Goal: Task Accomplishment & Management: Use online tool/utility

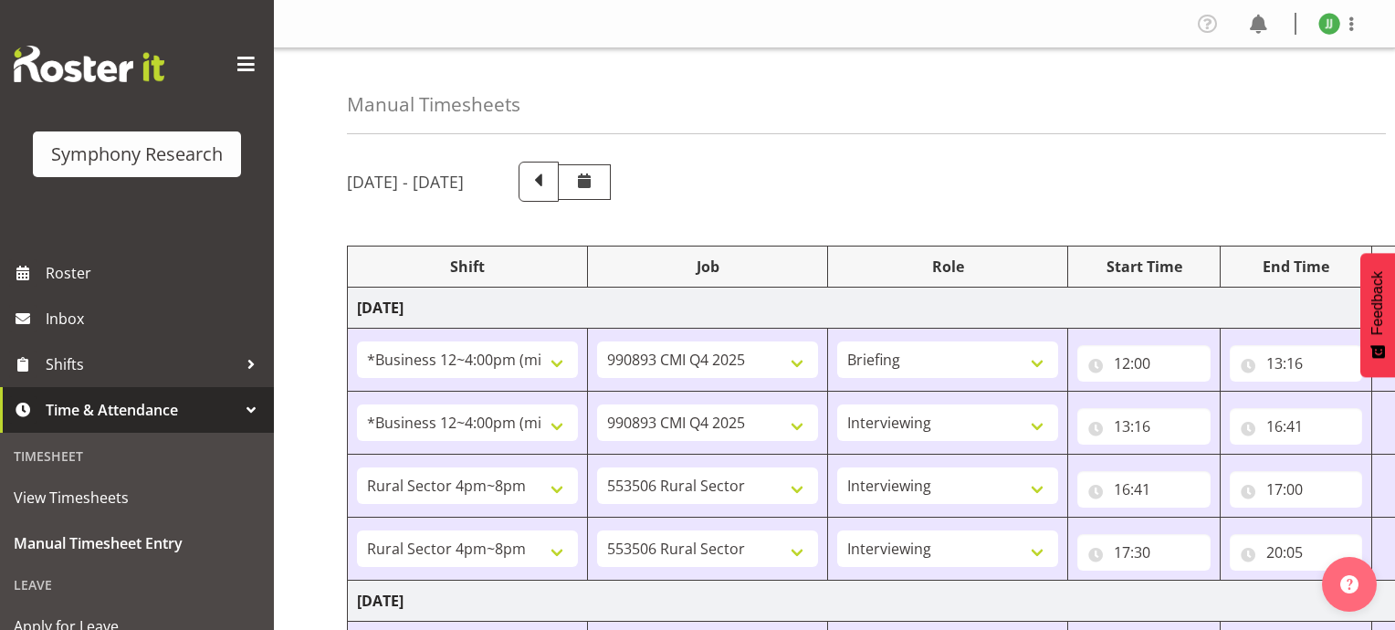
select select "81741"
select select "10575"
select select "81741"
select select "10575"
select select "47"
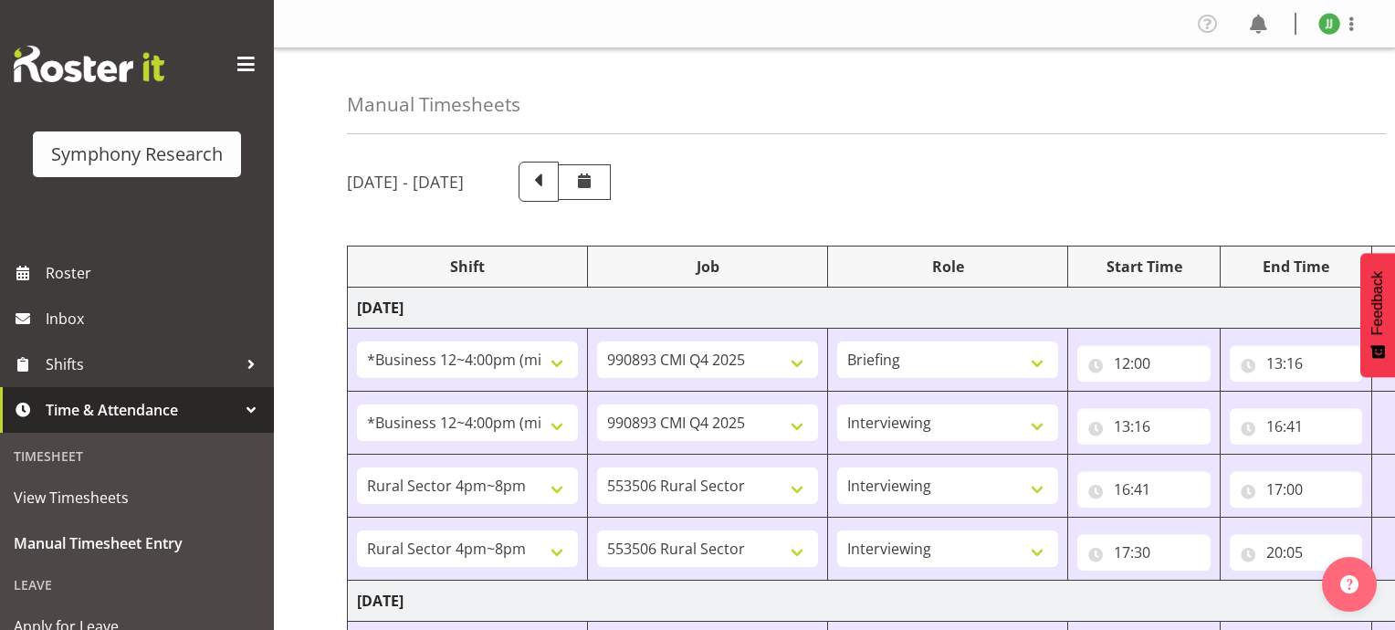
select select "81298"
select select "10587"
select select "47"
select select "81298"
select select "10587"
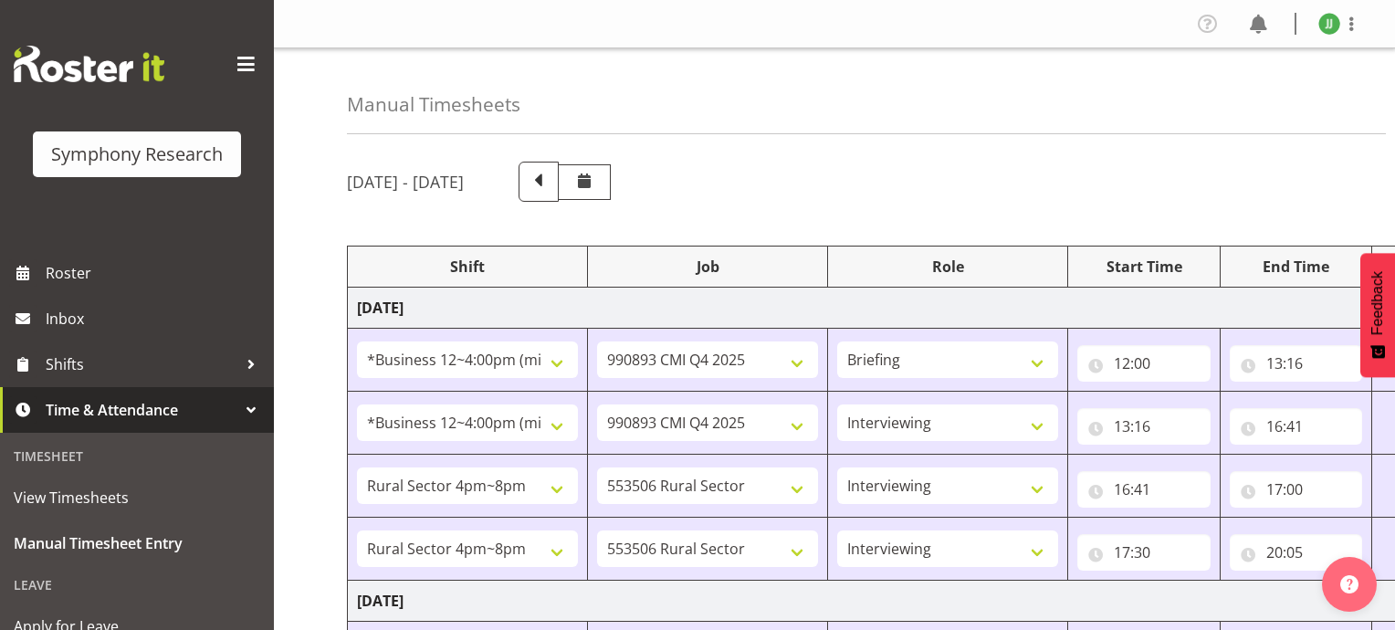
select select "47"
select select "81741"
select select "10587"
select select "47"
select select "81298"
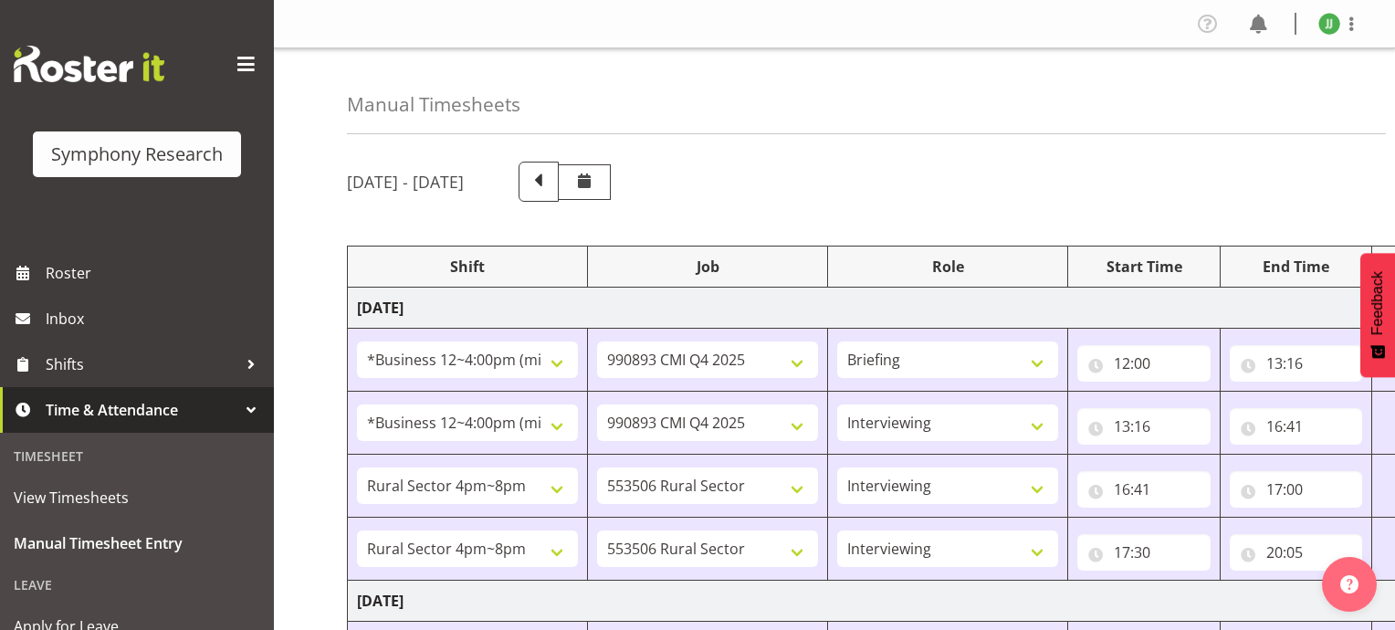
select select "10587"
select select "47"
select select "48116"
select select "10575"
select select "47"
